Goal: Find specific page/section: Find specific page/section

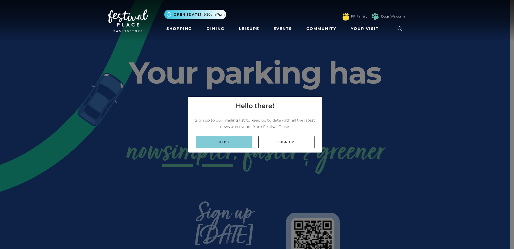
click at [248, 139] on link "Close" at bounding box center [224, 142] width 56 height 12
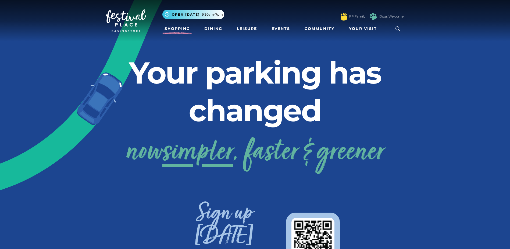
click at [179, 29] on link "Shopping" at bounding box center [177, 29] width 30 height 10
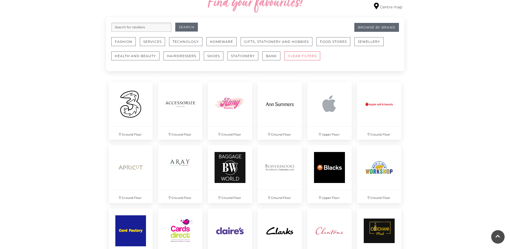
scroll to position [296, 0]
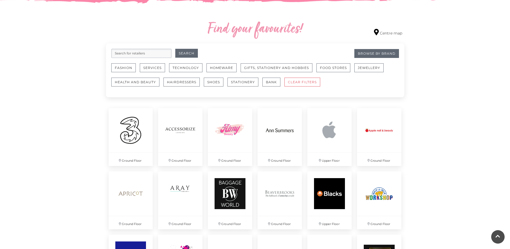
click at [143, 55] on input "search" at bounding box center [141, 53] width 60 height 9
type input "primark"
click at [175, 49] on button "Search" at bounding box center [186, 53] width 23 height 9
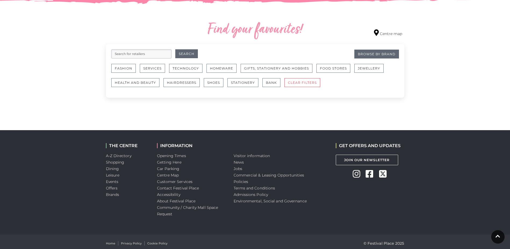
scroll to position [296, 0]
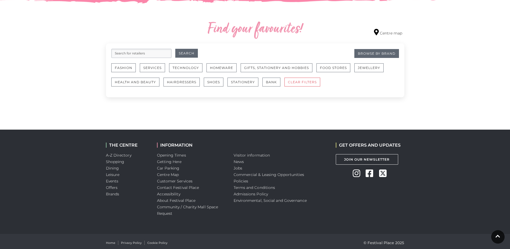
click at [158, 53] on input "search" at bounding box center [141, 53] width 60 height 9
type input "primark"
click at [186, 56] on button "Search" at bounding box center [186, 53] width 23 height 9
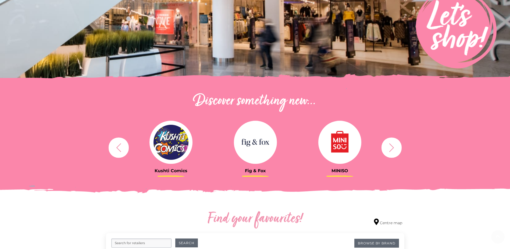
scroll to position [188, 0]
